Goal: Communication & Community: Share content

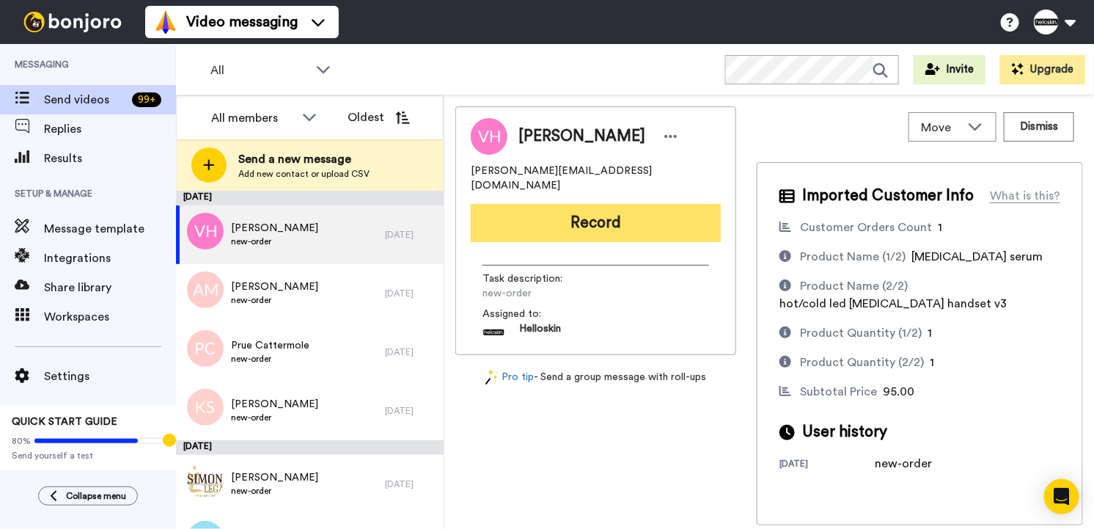
click at [630, 205] on button "Record" at bounding box center [596, 223] width 250 height 38
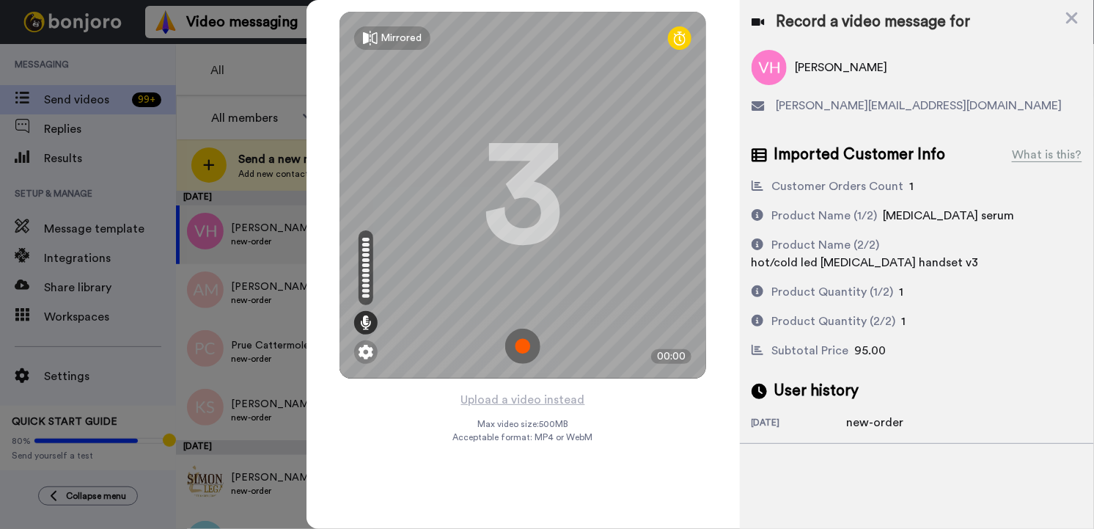
click at [515, 345] on img at bounding box center [522, 345] width 35 height 35
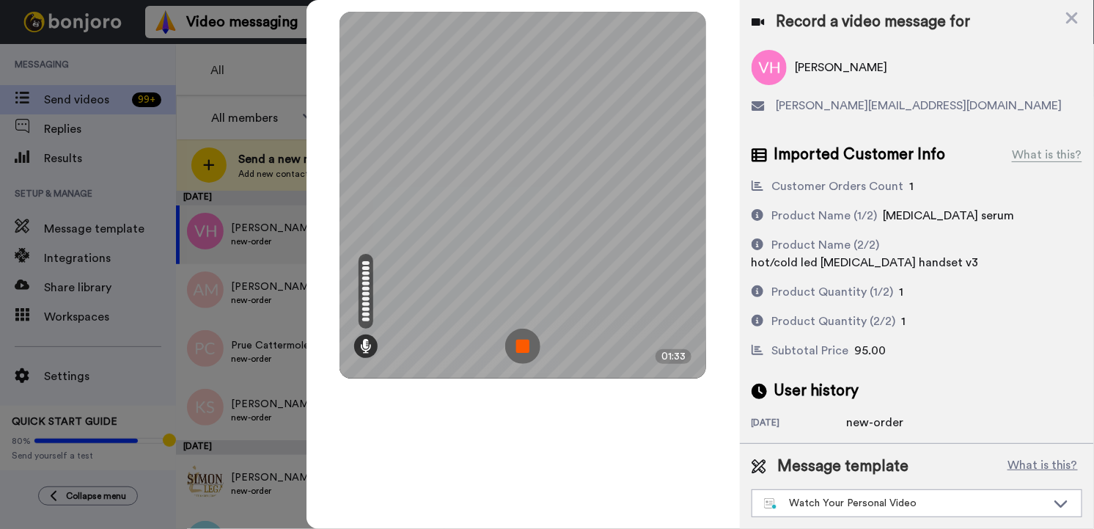
click at [515, 338] on img at bounding box center [522, 345] width 35 height 35
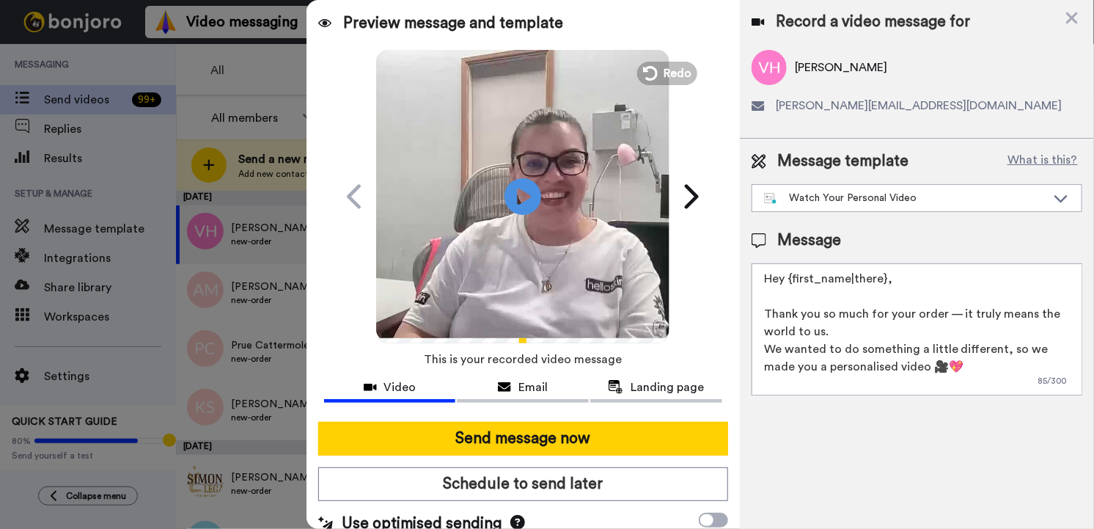
click at [900, 277] on textarea "Hey {first_name|there}, Thank you so much for your order — it truly means the w…" at bounding box center [916, 329] width 331 height 132
drag, startPoint x: 877, startPoint y: 281, endPoint x: 785, endPoint y: 273, distance: 92.0
click at [785, 273] on textarea "Hey {first_name|there}, Thank you so much for your order — it truly means the w…" at bounding box center [916, 329] width 331 height 132
click at [1012, 281] on textarea "Hey {first_name|there}, Thank you so much for your order — it truly means the w…" at bounding box center [916, 329] width 331 height 132
drag, startPoint x: 894, startPoint y: 279, endPoint x: 792, endPoint y: 284, distance: 102.0
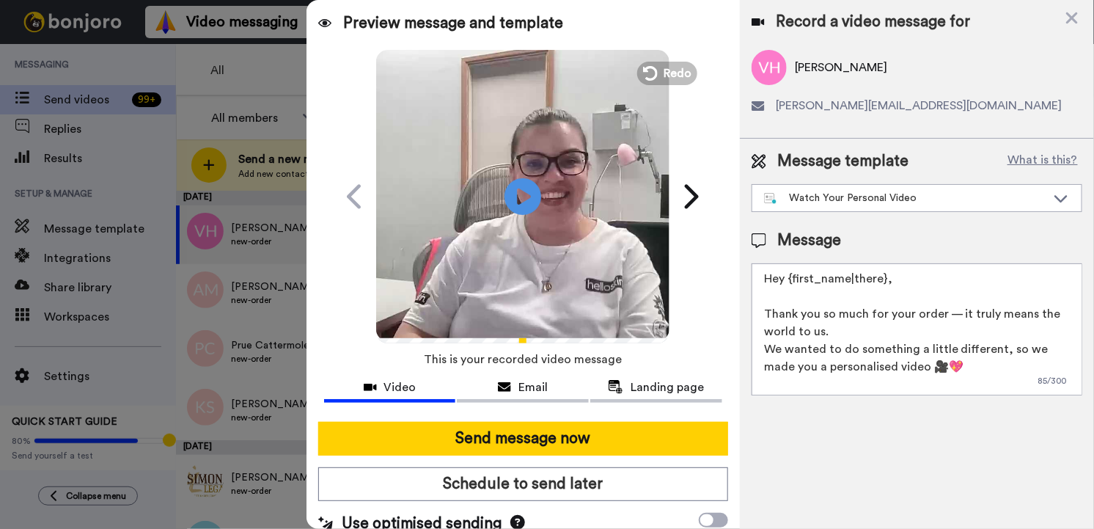
click at [792, 284] on textarea "Hey {first_name|there}, Thank you so much for your order — it truly means the w…" at bounding box center [916, 329] width 331 height 132
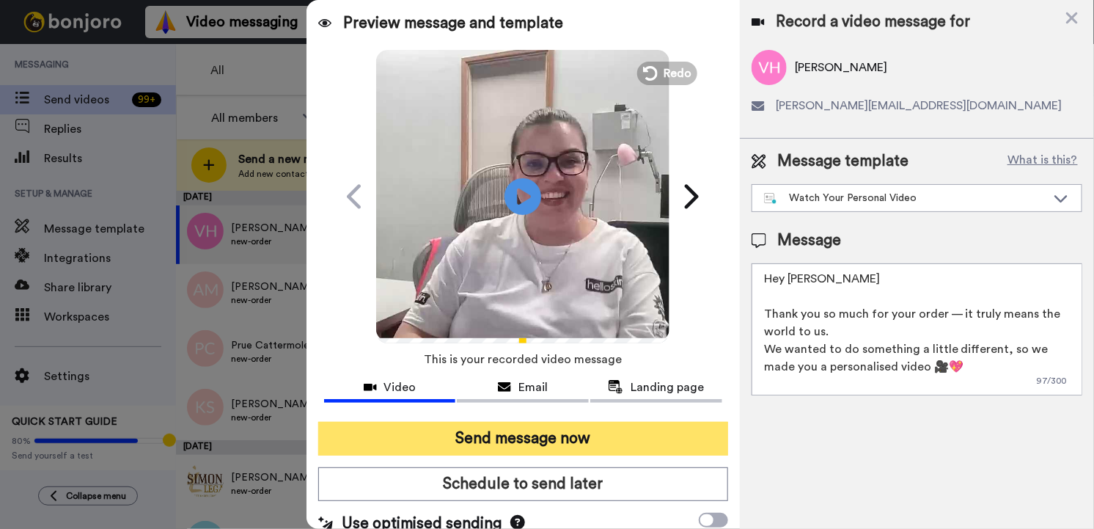
type textarea "Hey [PERSON_NAME] Thank you so much for your order — it truly means the world t…"
click at [600, 433] on button "Send message now" at bounding box center [523, 439] width 410 height 34
